Goal: Information Seeking & Learning: Learn about a topic

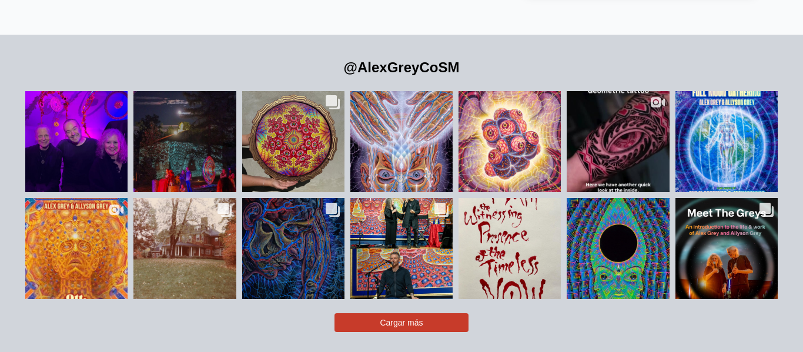
scroll to position [2413, 0]
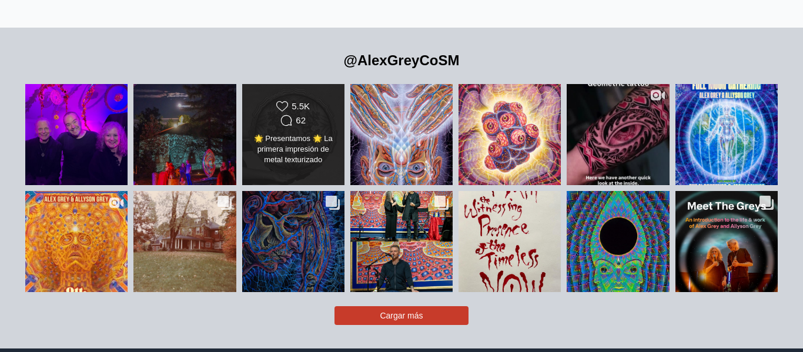
click at [324, 135] on font "🌟 Presentamos 🌟 La primera impresión de metal texturizado holográfico de @AlexG…" at bounding box center [293, 223] width 83 height 178
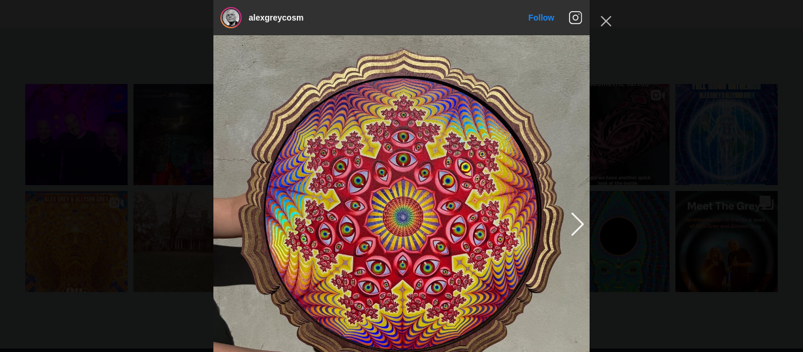
scroll to position [393, 0]
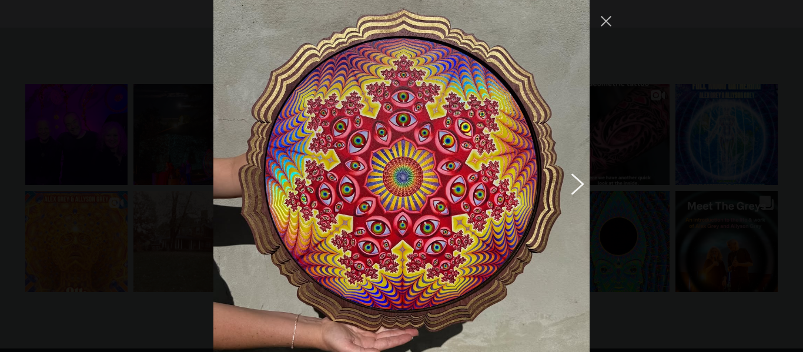
click at [581, 189] on button "Previous image" at bounding box center [575, 183] width 14 height 21
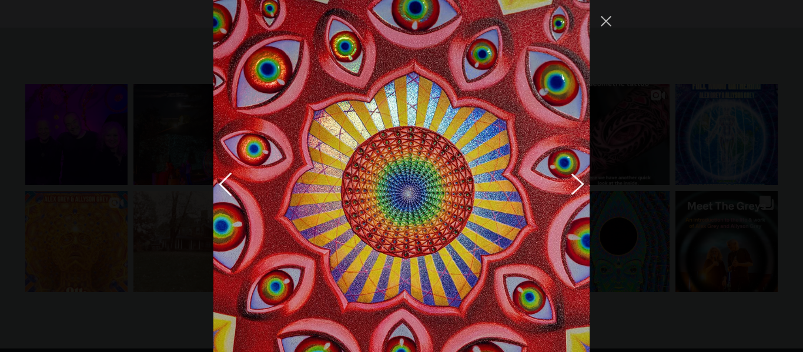
click at [578, 187] on button "Previous image" at bounding box center [575, 183] width 14 height 21
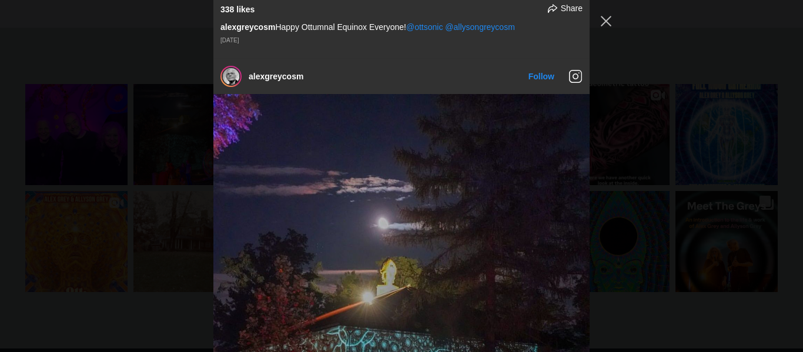
scroll to position [418, 0]
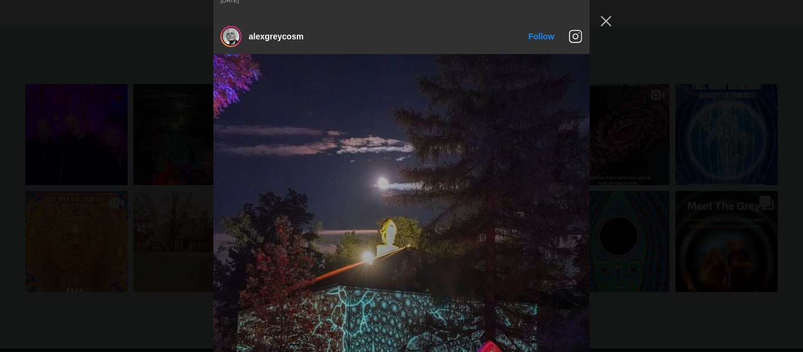
click at [582, 42] on div "Ventana emergente del feed de Instagram" at bounding box center [578, 36] width 21 height 28
click at [578, 38] on icon "Ventana emergente del feed de Instagram" at bounding box center [575, 36] width 14 height 14
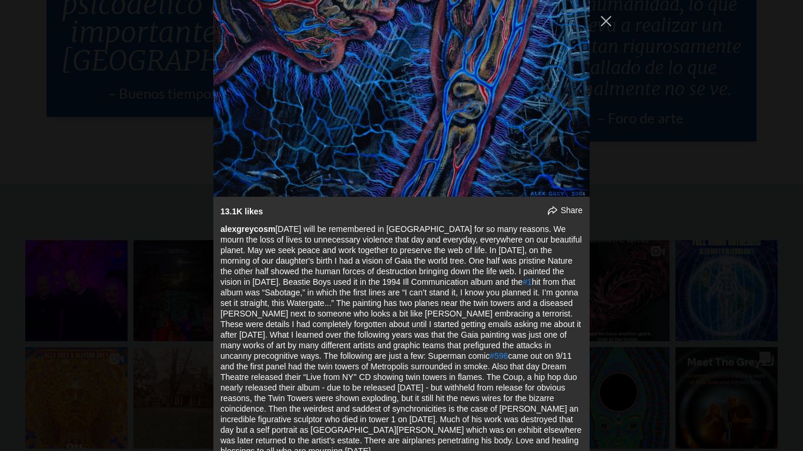
scroll to position [5379, 0]
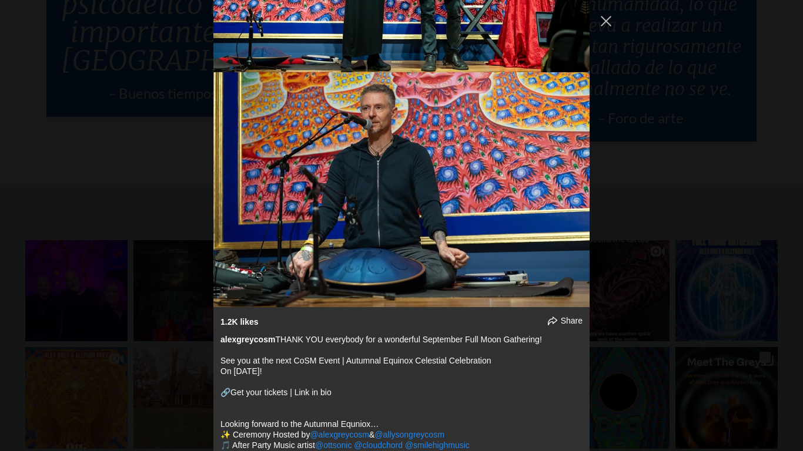
scroll to position [6059, 0]
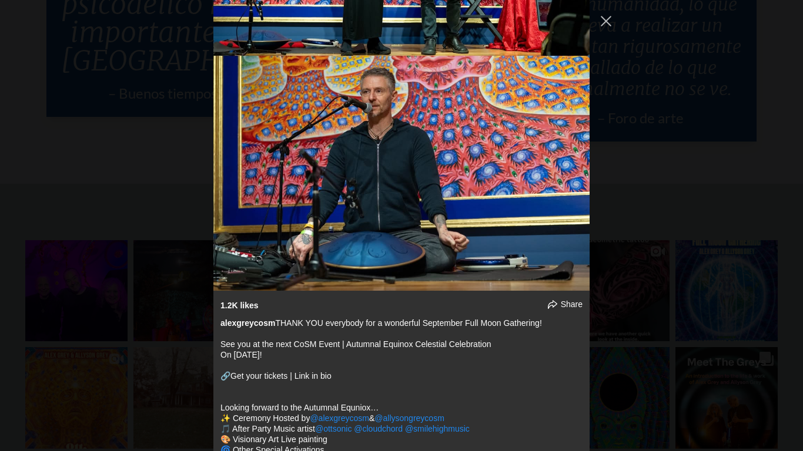
scroll to position [6089, 0]
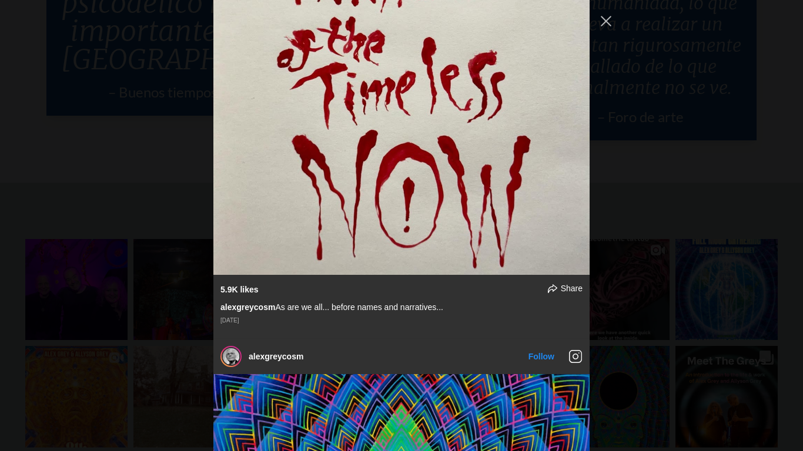
scroll to position [6831, 0]
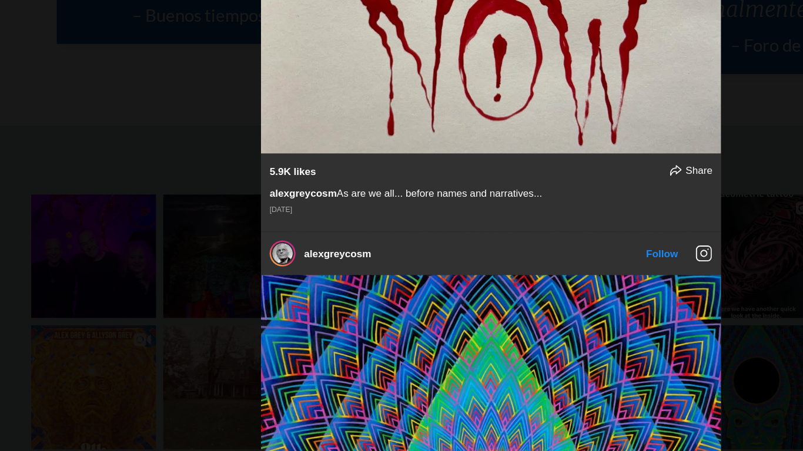
scroll to position [2415, 0]
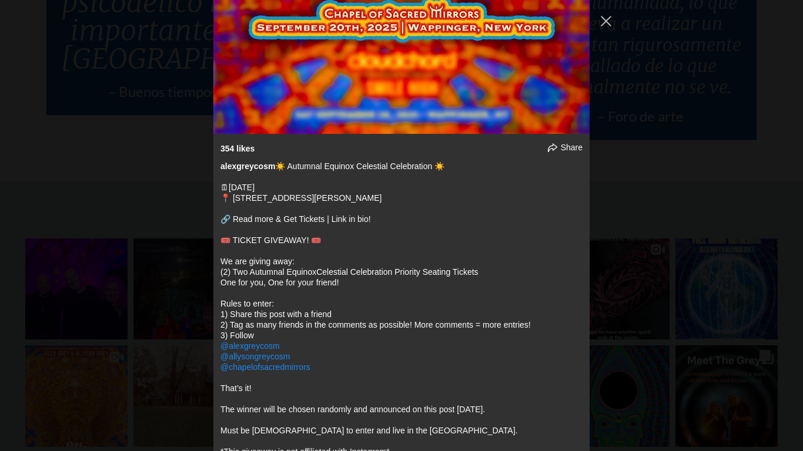
scroll to position [8916, 0]
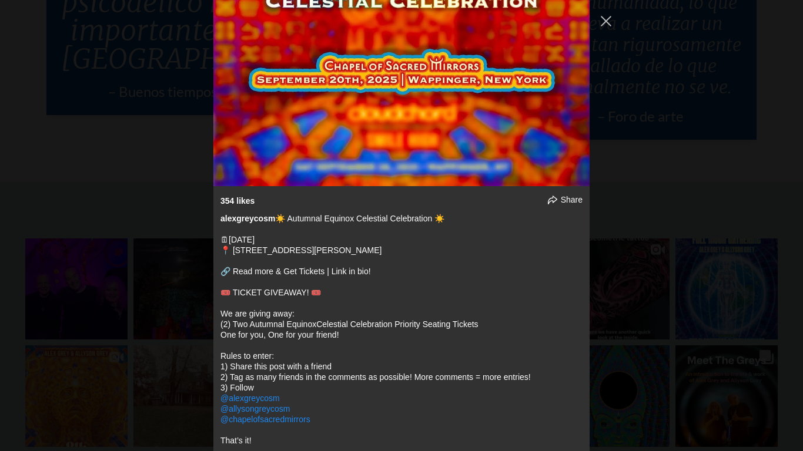
scroll to position [8848, 0]
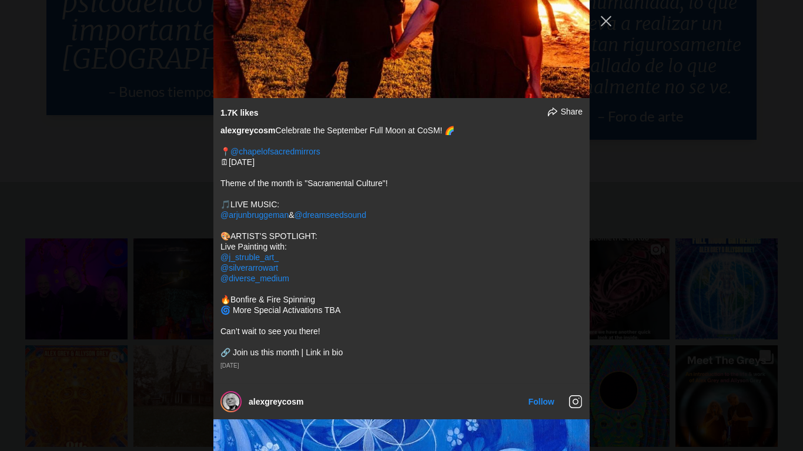
scroll to position [12078, 0]
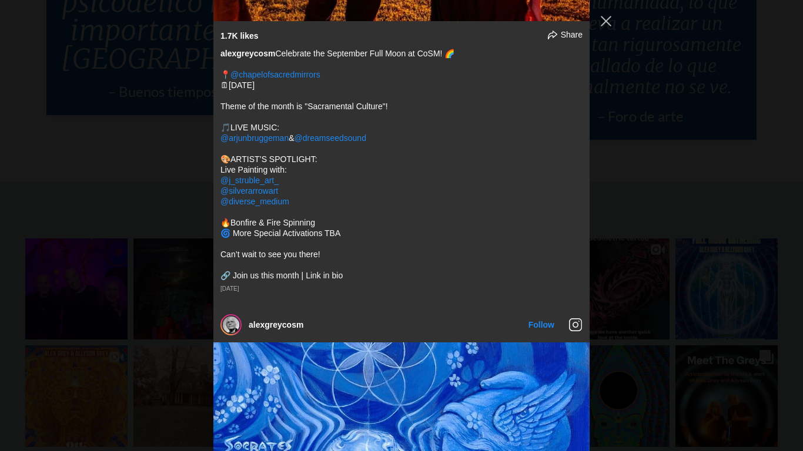
scroll to position [12160, 0]
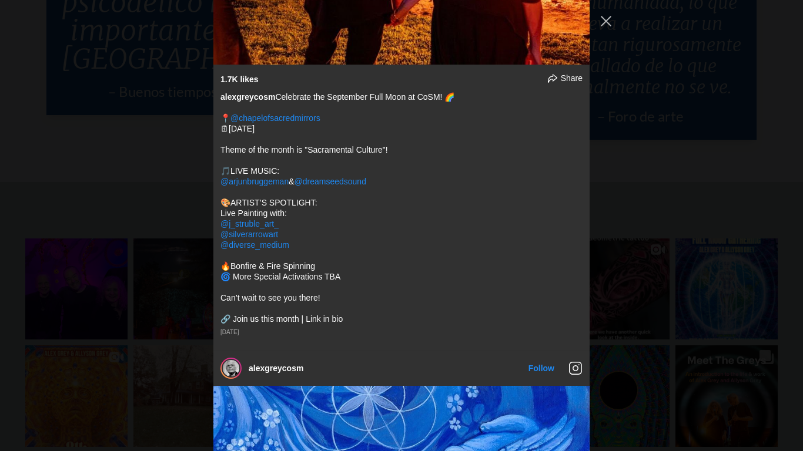
scroll to position [12117, 0]
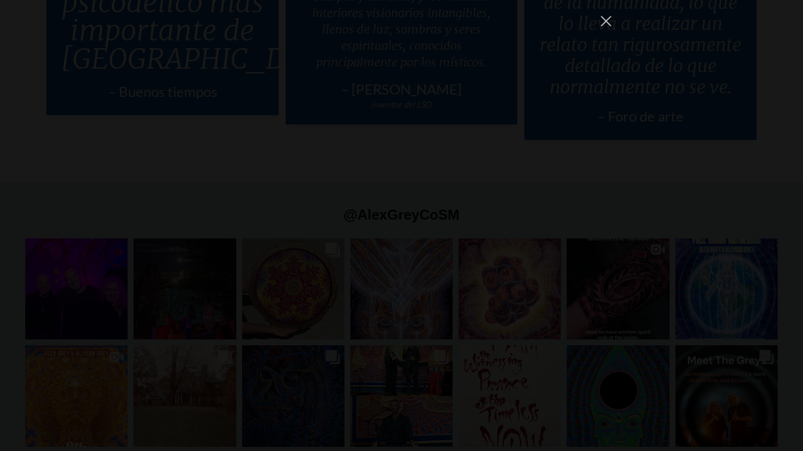
scroll to position [15689, 0]
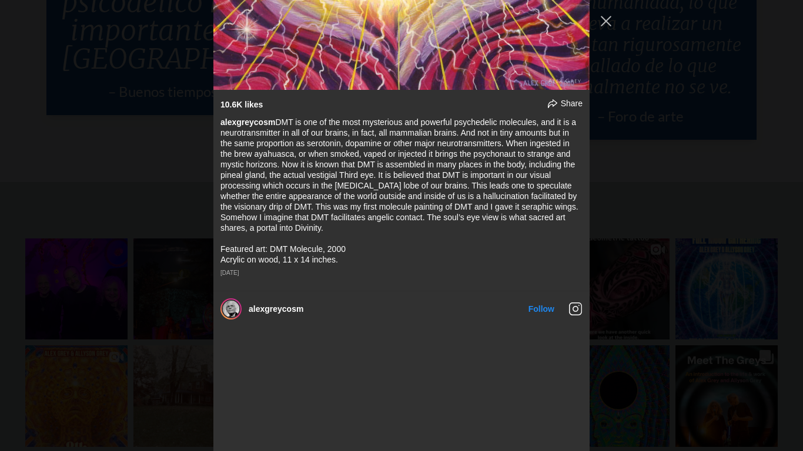
scroll to position [303, 0]
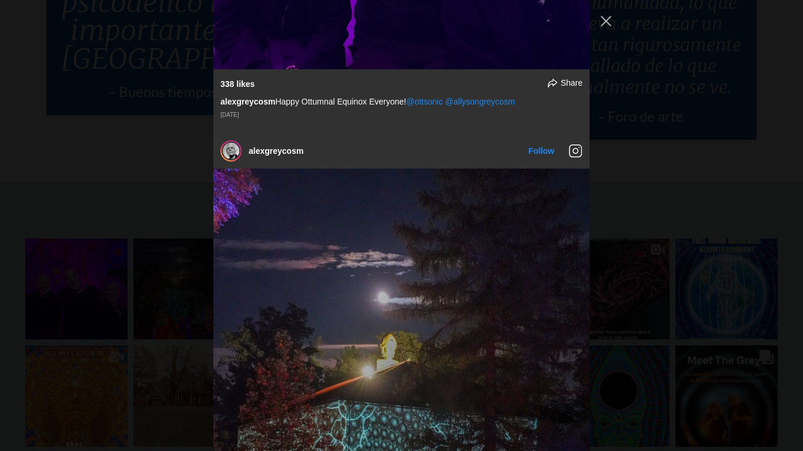
click at [617, 17] on div "alexgreycosm Follow" at bounding box center [401, 225] width 803 height 451
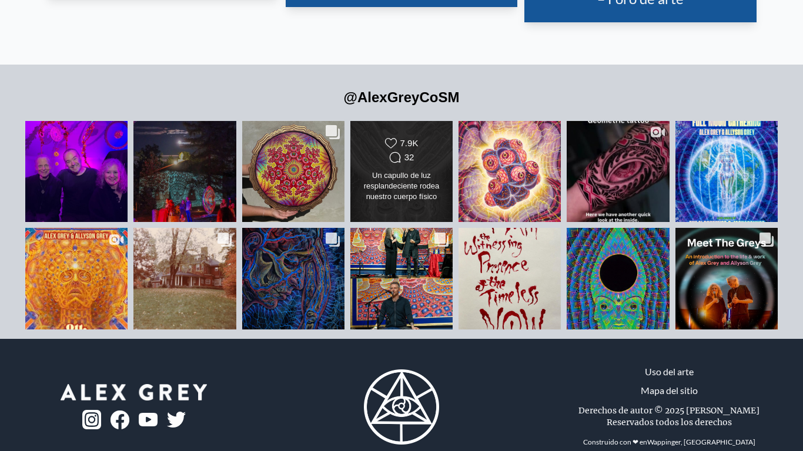
scroll to position [2557, 0]
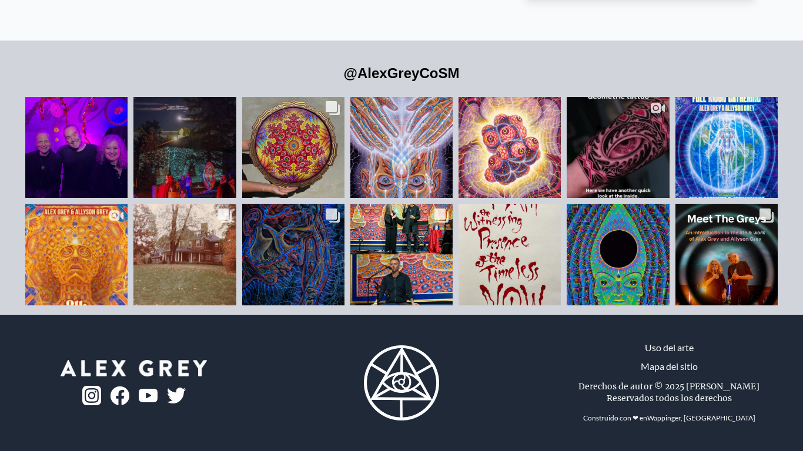
click at [150, 351] on img at bounding box center [148, 396] width 19 height 14
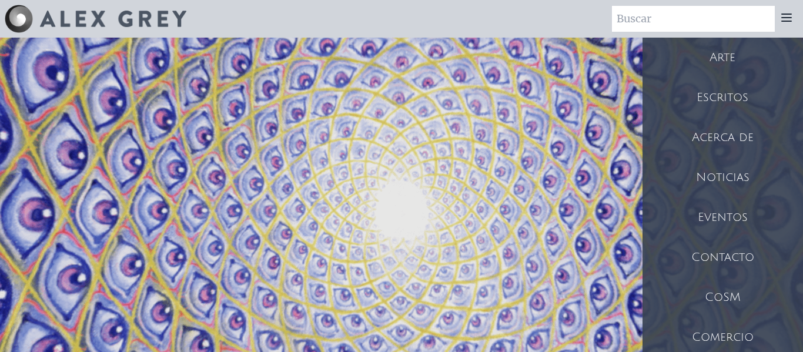
scroll to position [100, 0]
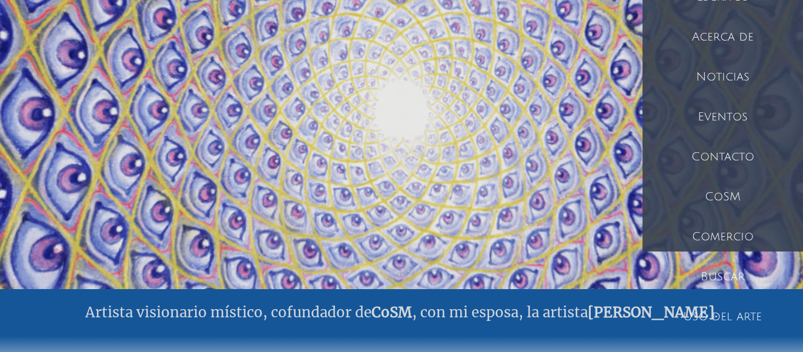
click at [719, 193] on font "CoSM" at bounding box center [723, 196] width 36 height 13
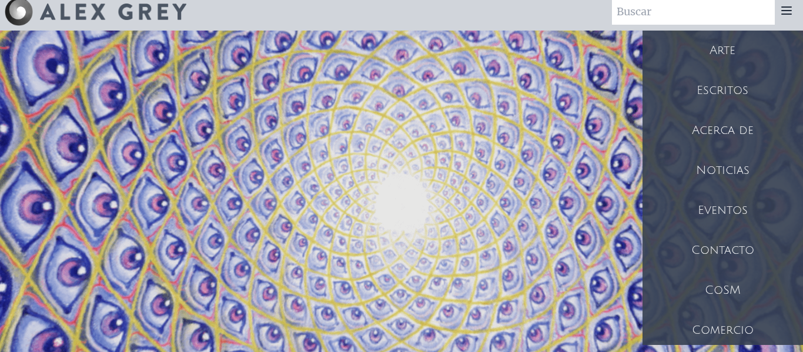
scroll to position [0, 0]
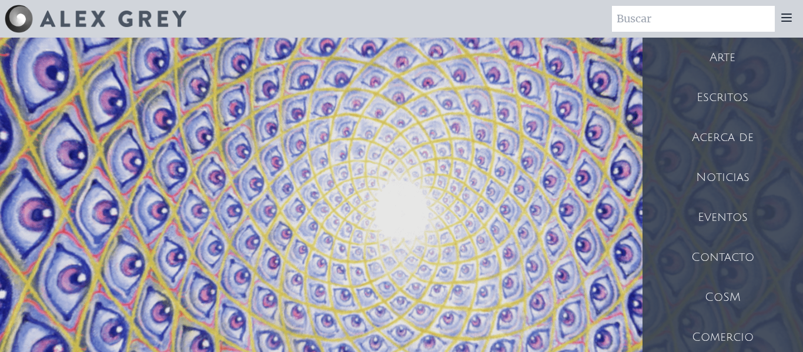
click at [717, 90] on div "Escritos" at bounding box center [722, 98] width 160 height 40
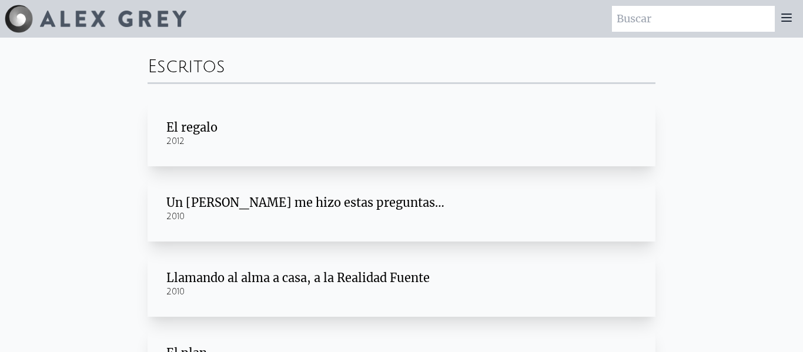
scroll to position [326, 0]
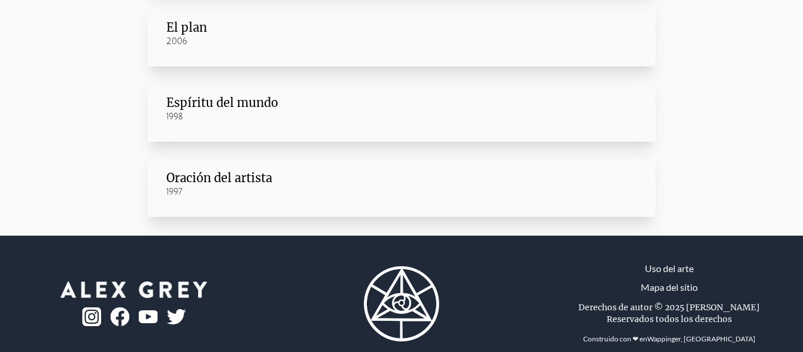
click at [92, 318] on img at bounding box center [91, 316] width 19 height 19
